Goal: Find specific page/section: Find specific page/section

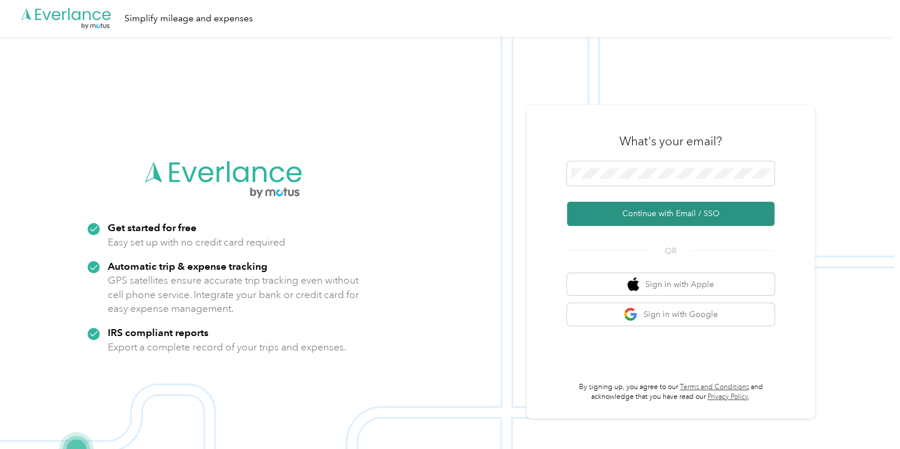
click at [657, 221] on button "Continue with Email / SSO" at bounding box center [670, 214] width 207 height 24
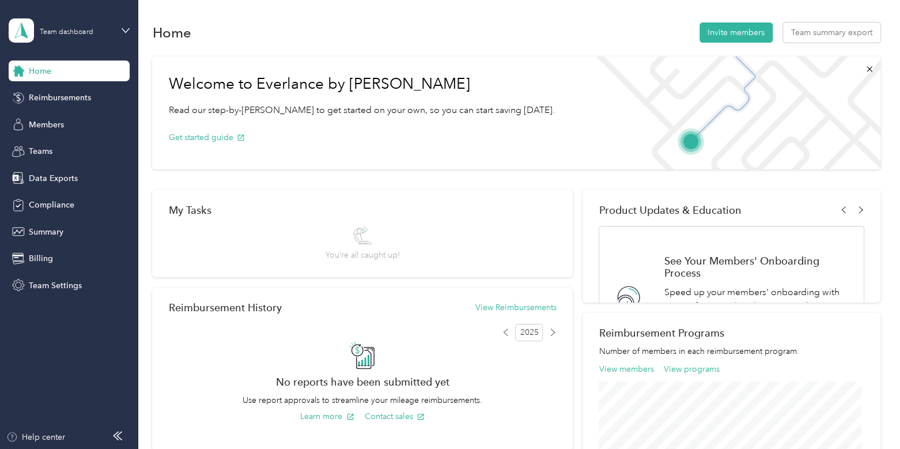
click at [721, 115] on img at bounding box center [732, 112] width 296 height 113
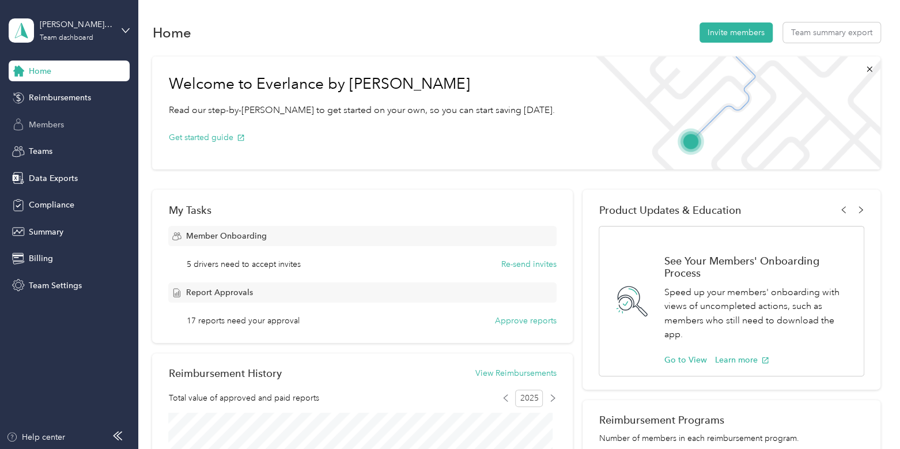
click at [103, 116] on div "Members" at bounding box center [69, 124] width 121 height 21
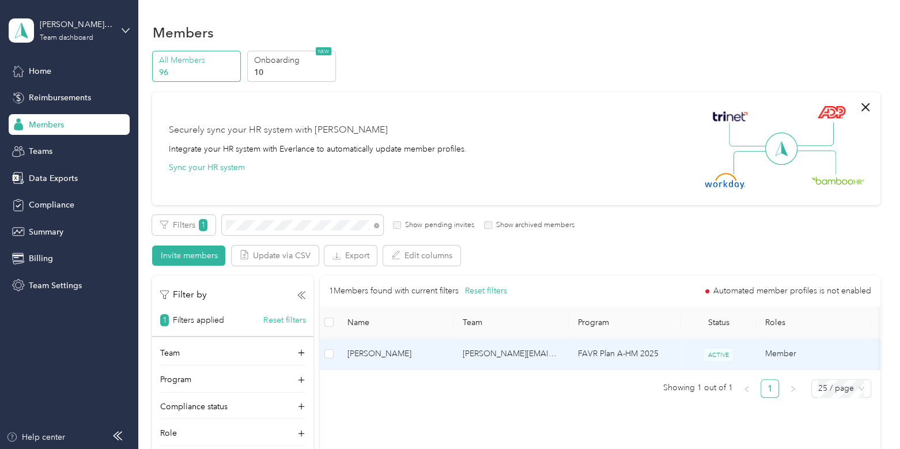
click at [377, 347] on span "[PERSON_NAME]" at bounding box center [395, 353] width 97 height 13
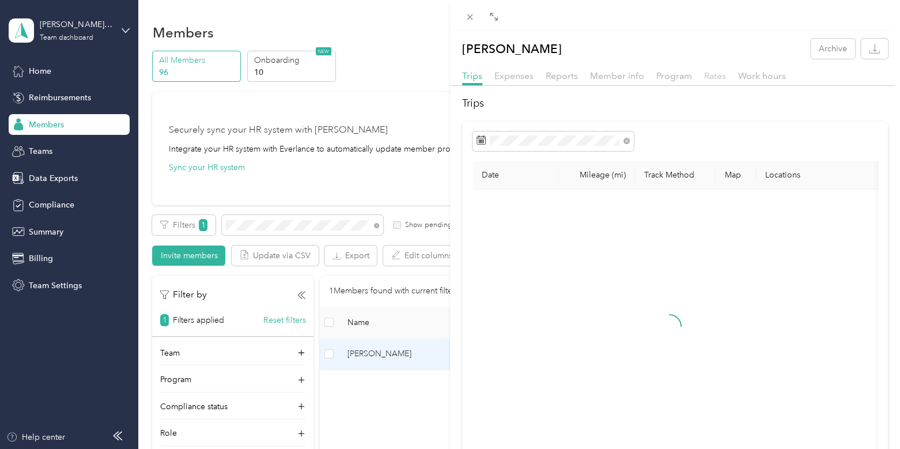
click at [710, 75] on span "Rates" at bounding box center [715, 75] width 22 height 11
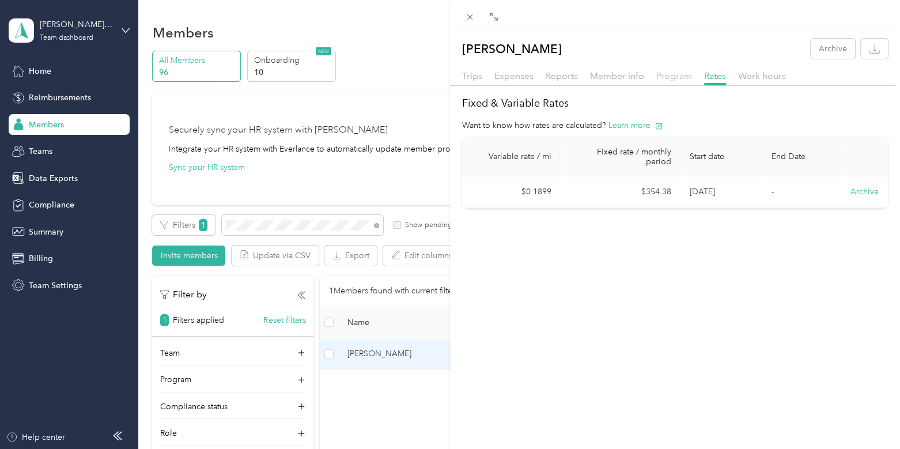
click at [686, 79] on span "Program" at bounding box center [674, 75] width 36 height 11
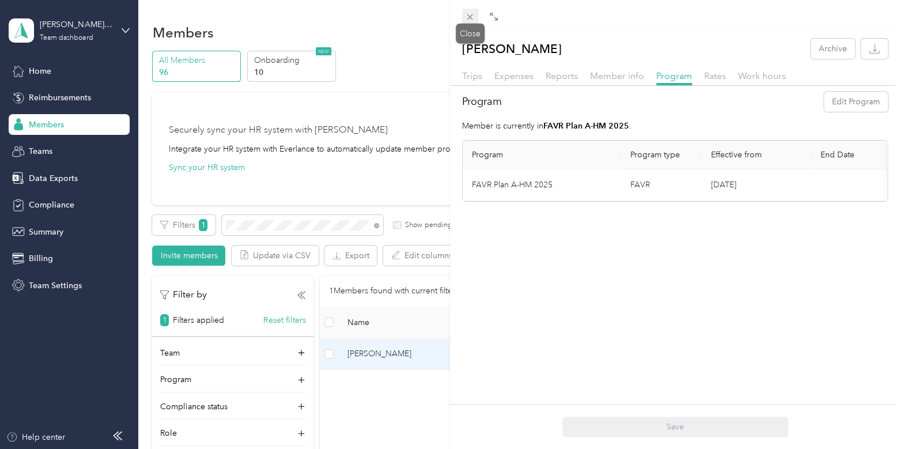
click at [467, 17] on icon at bounding box center [470, 17] width 10 height 10
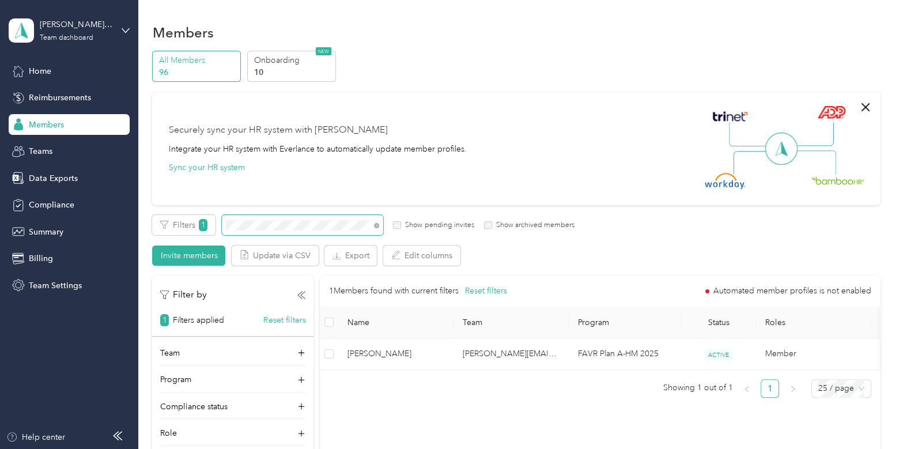
click at [334, 217] on span at bounding box center [302, 225] width 161 height 20
click at [374, 223] on icon at bounding box center [376, 225] width 5 height 5
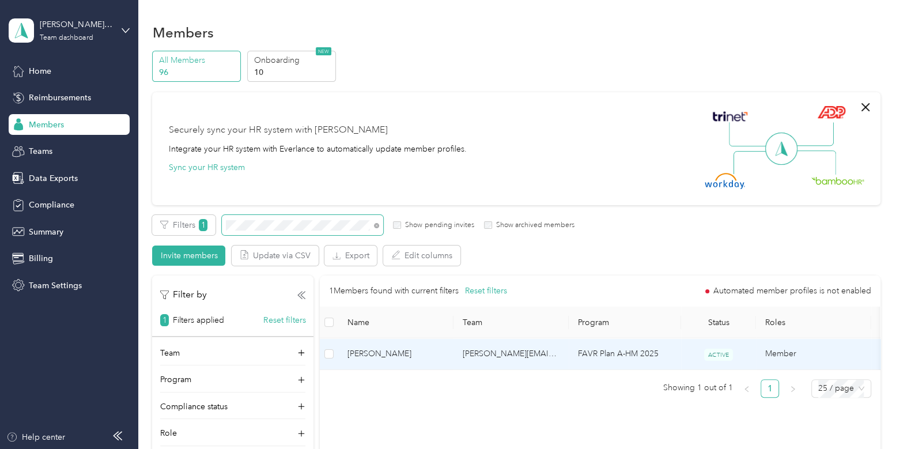
click at [419, 357] on span "[PERSON_NAME]" at bounding box center [395, 353] width 97 height 13
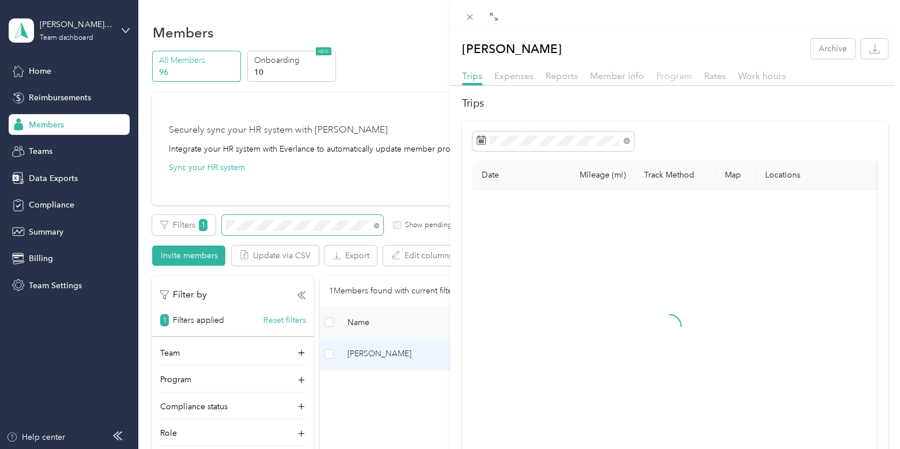
click at [674, 79] on span "Program" at bounding box center [674, 75] width 36 height 11
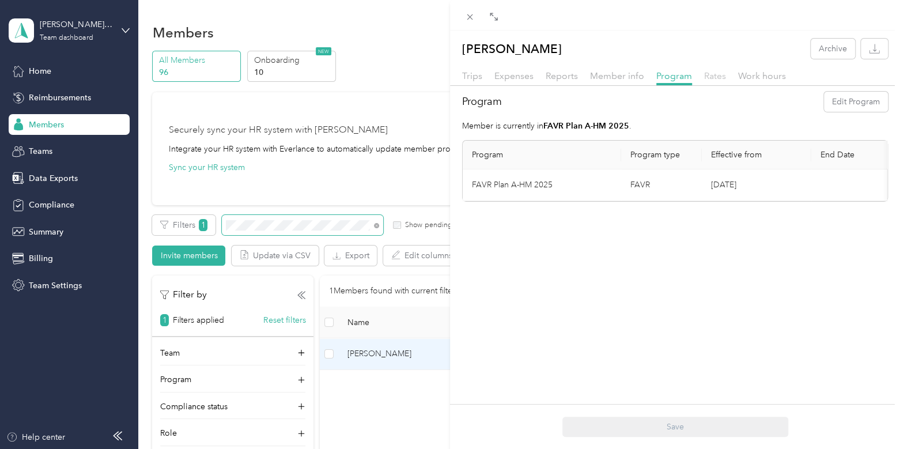
click at [715, 75] on span "Rates" at bounding box center [715, 75] width 22 height 11
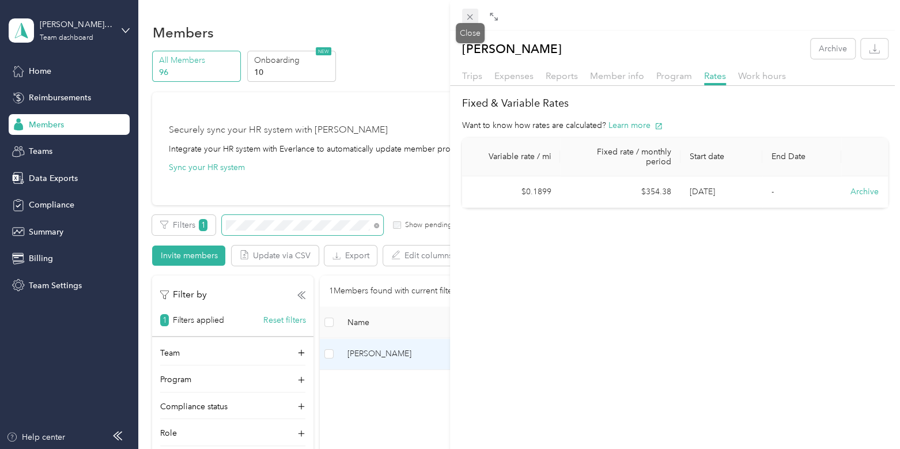
click at [468, 11] on span at bounding box center [470, 17] width 16 height 16
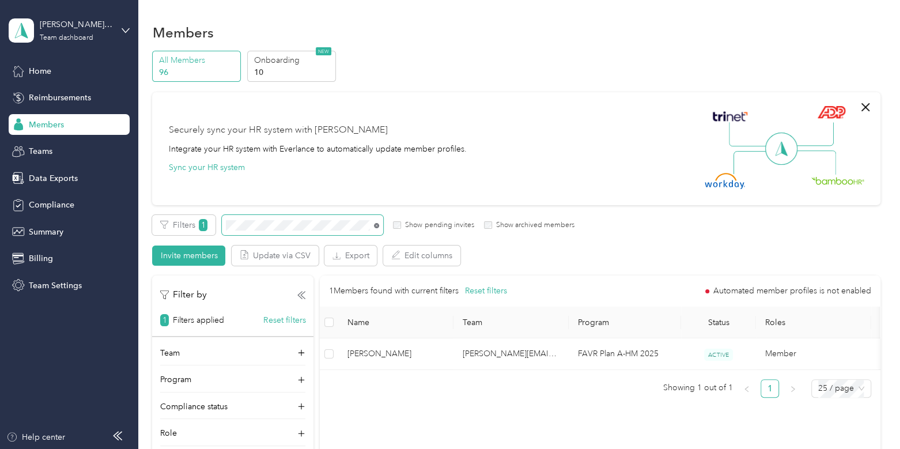
click at [377, 223] on icon at bounding box center [376, 225] width 5 height 5
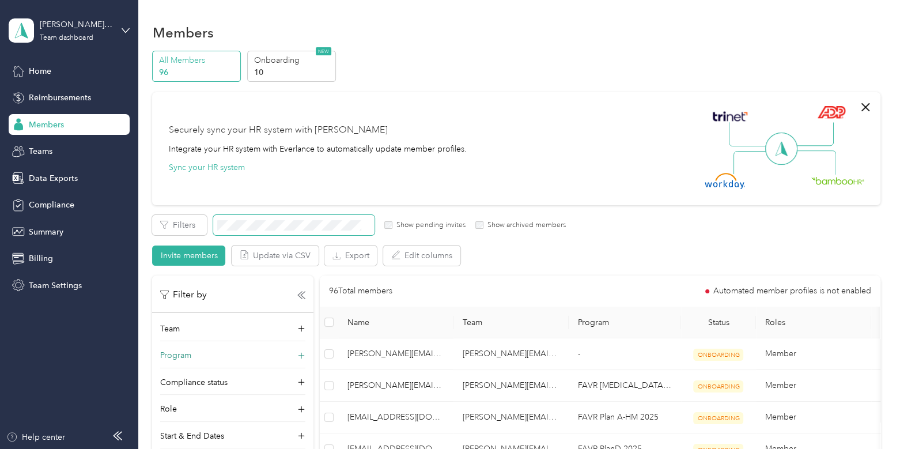
click at [222, 360] on div "Program" at bounding box center [232, 358] width 145 height 18
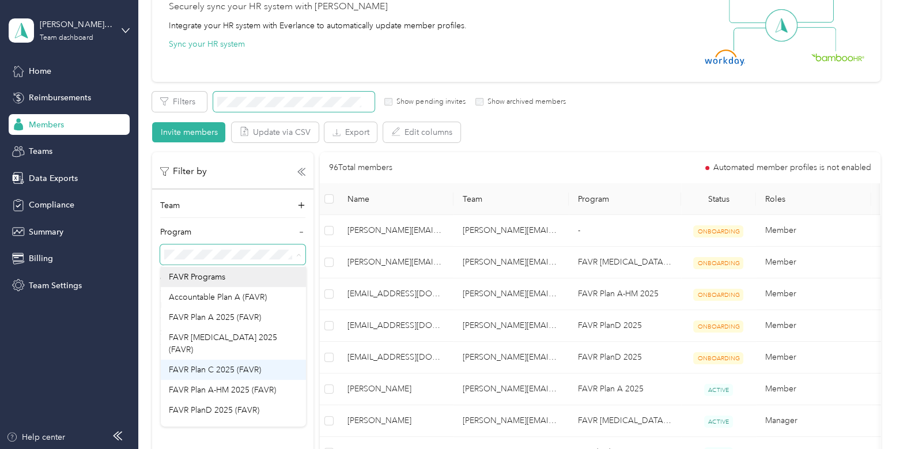
scroll to position [56, 0]
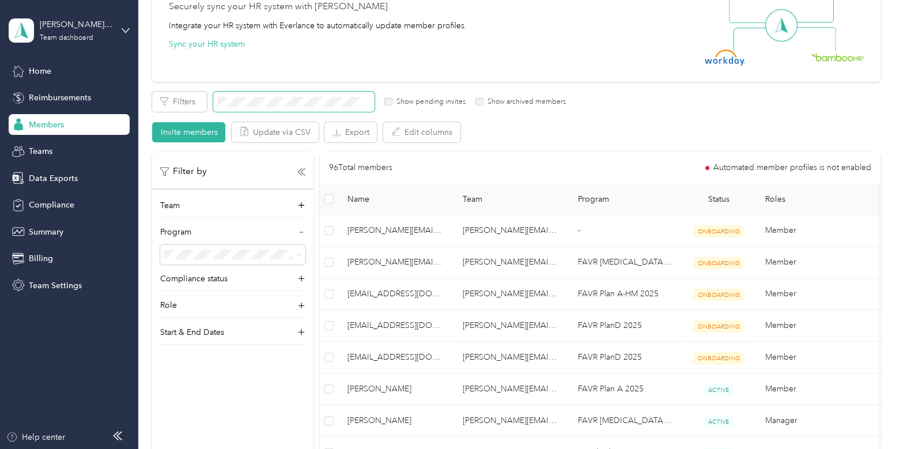
click at [233, 391] on div "FAVR Plan A-HM 2025 (FAVR)" at bounding box center [233, 393] width 129 height 12
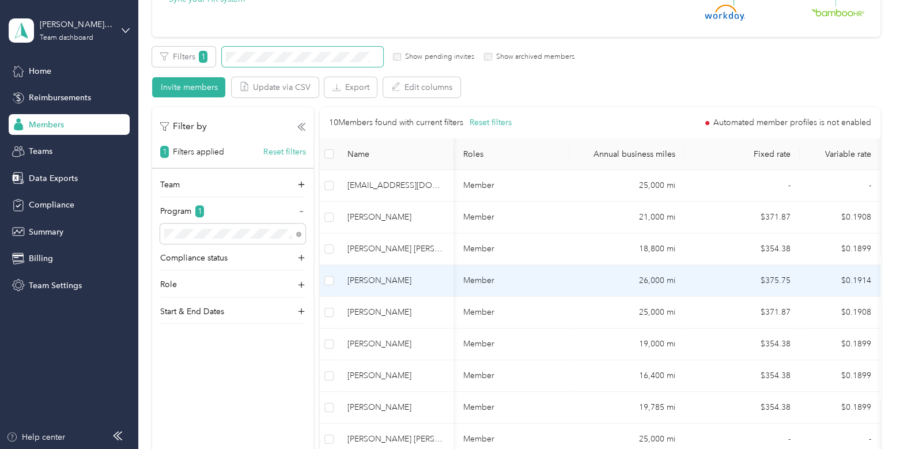
scroll to position [169, 0]
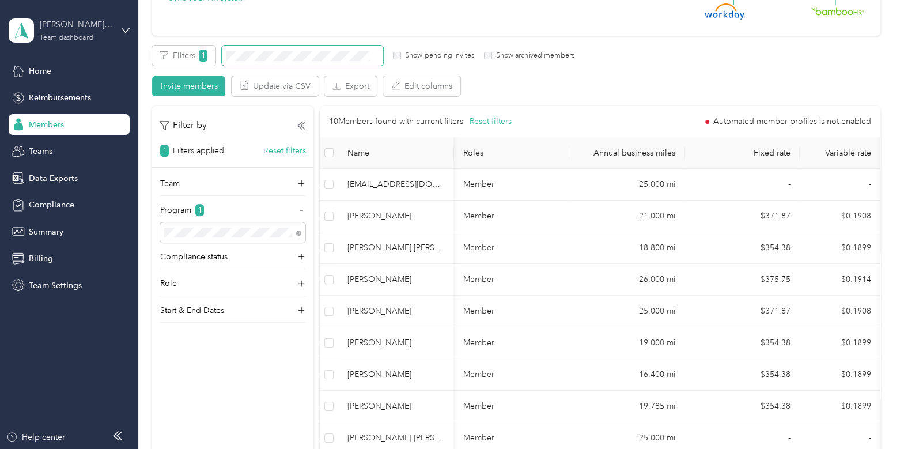
click at [63, 30] on div "[PERSON_NAME] Distributors" at bounding box center [76, 24] width 72 height 12
click at [54, 145] on div "Log out" at bounding box center [41, 145] width 44 height 12
